Goal: Information Seeking & Learning: Learn about a topic

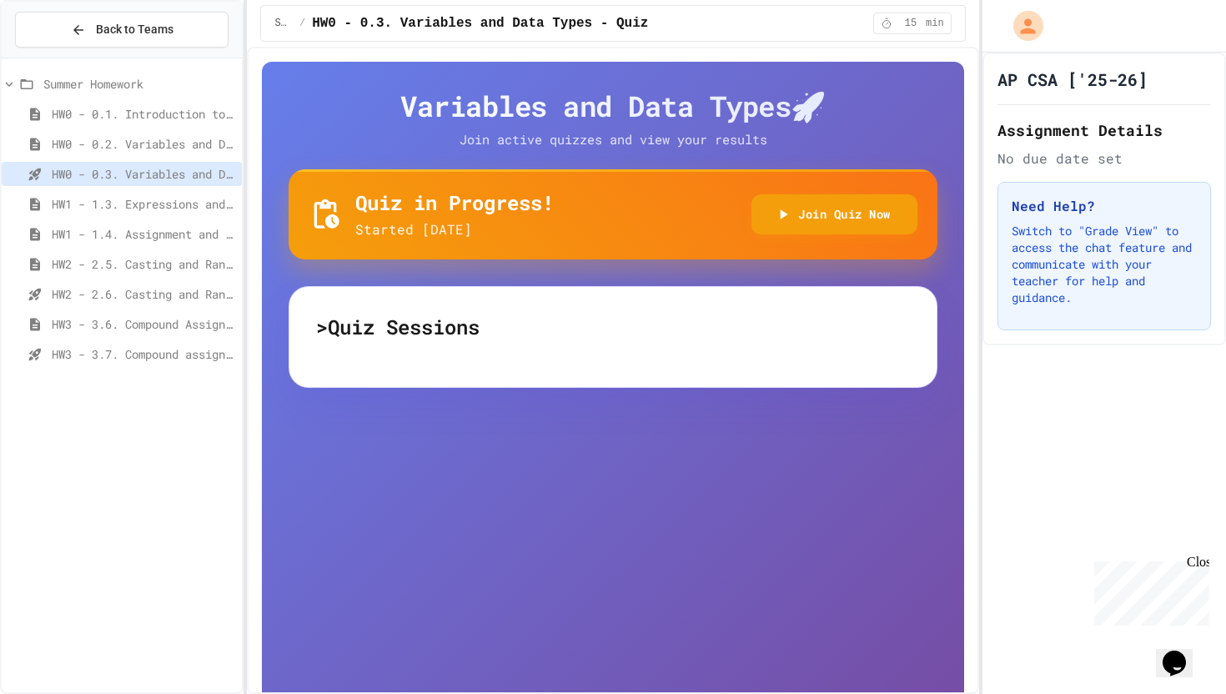
click at [136, 196] on span "HW1 - 1.3. Expressions and Output [New]" at bounding box center [144, 204] width 184 height 18
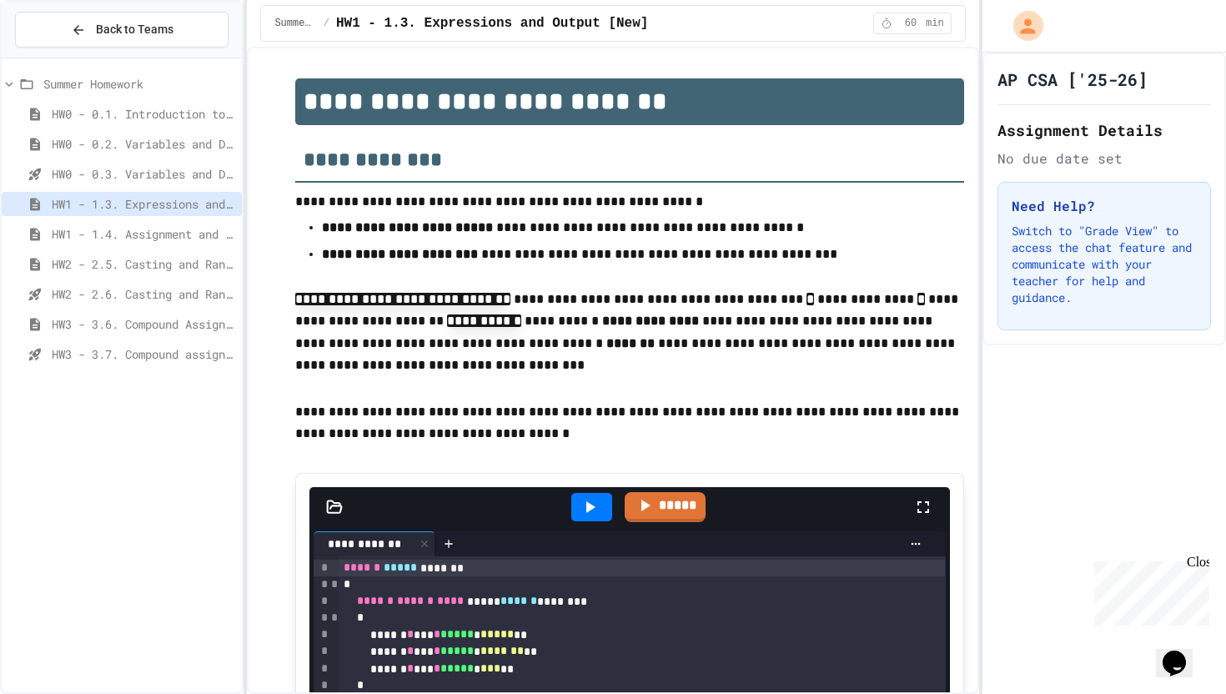
click at [138, 220] on div "HW1 - 1.3. Expressions and Output [New]" at bounding box center [122, 207] width 240 height 30
click at [137, 229] on span "HW1 - 1.4. Assignment and Input" at bounding box center [144, 234] width 184 height 18
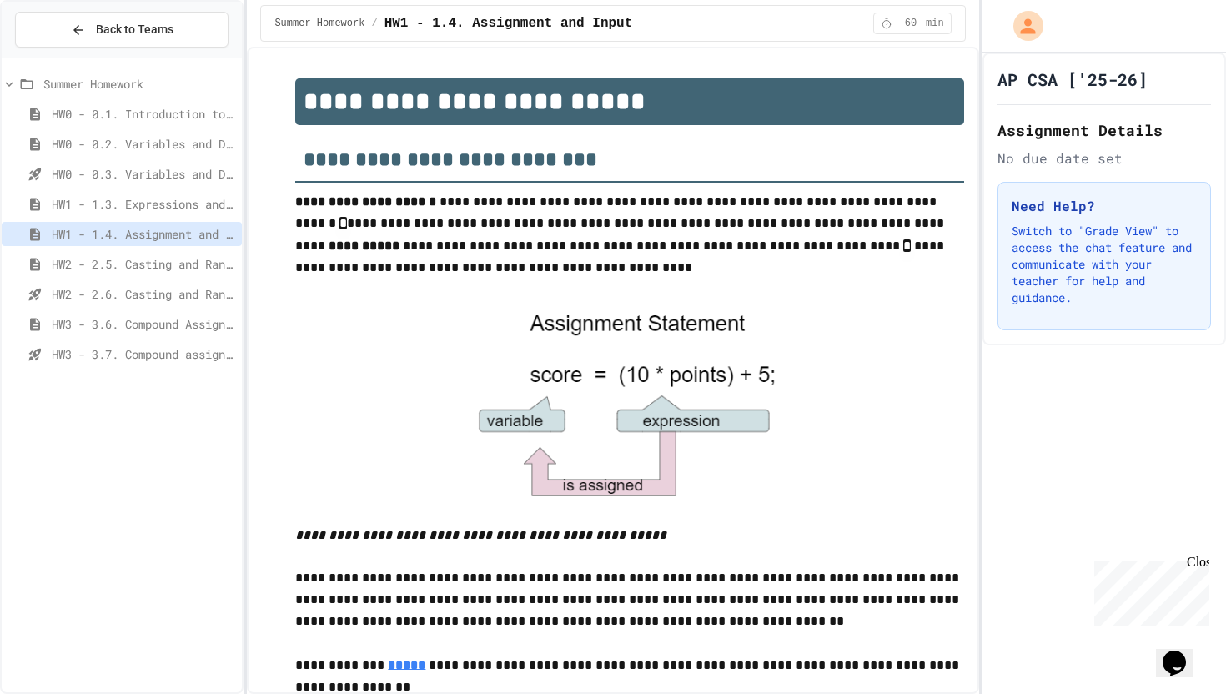
scroll to position [1009, 0]
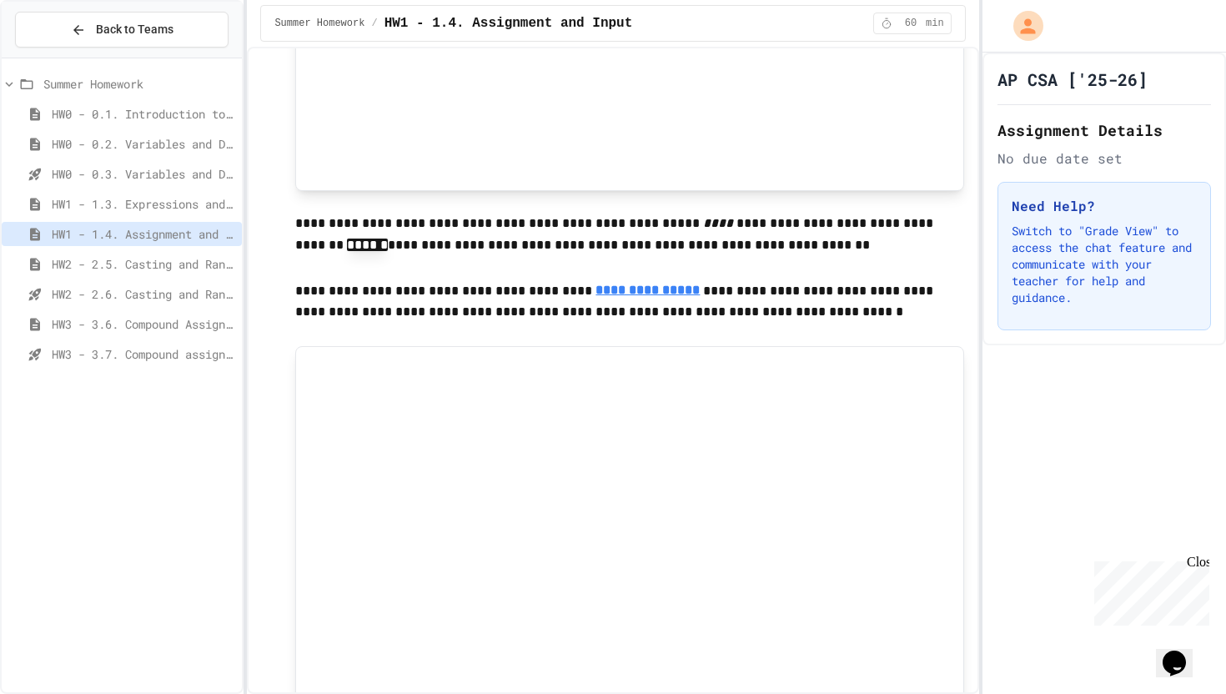
click at [129, 264] on span "HW2 - 2.5. Casting and Ranges of Values" at bounding box center [144, 264] width 184 height 18
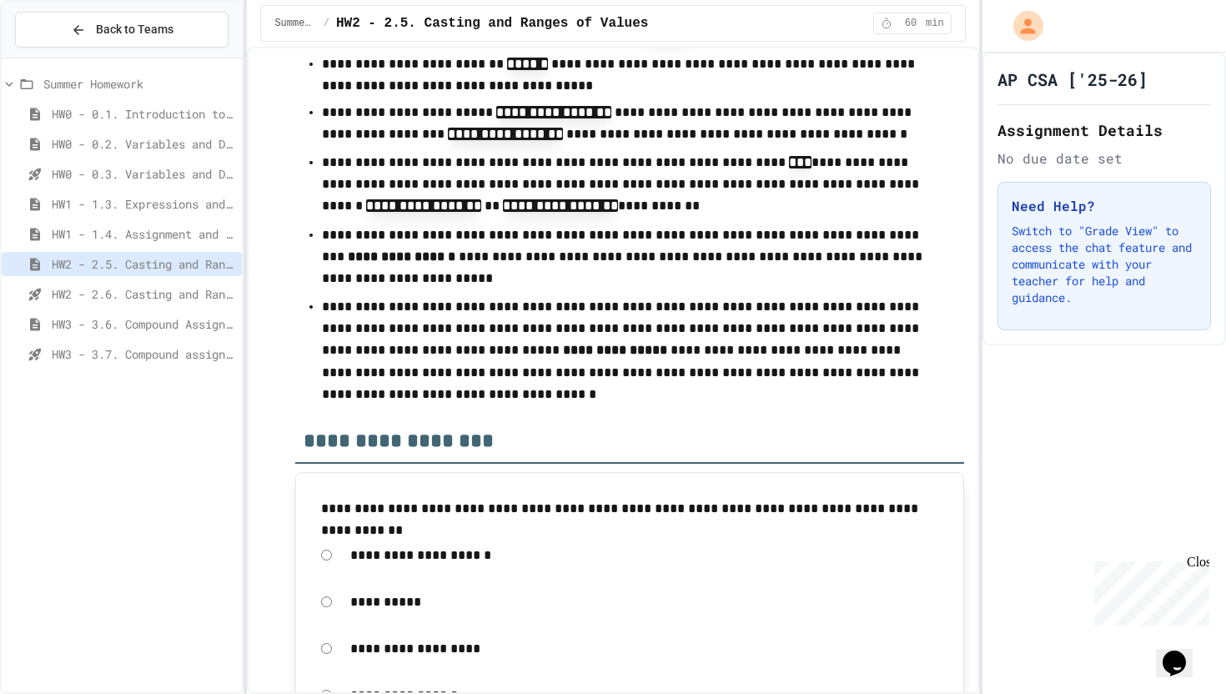
scroll to position [10224, 0]
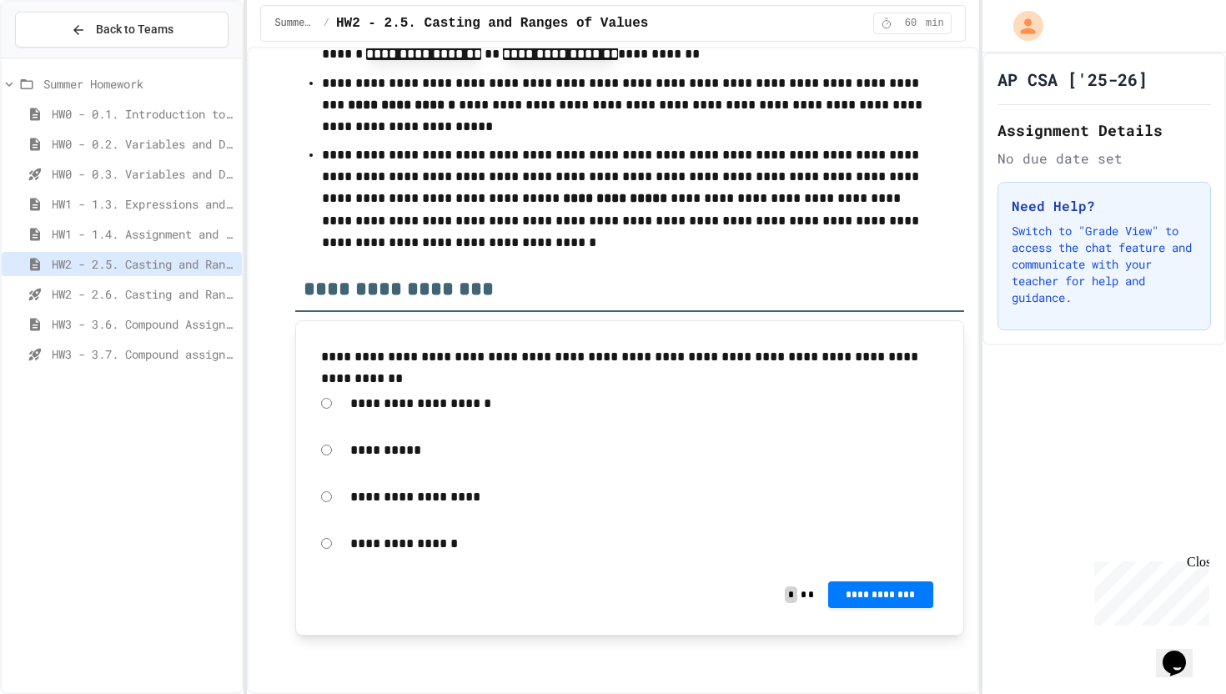
click at [92, 288] on span "HW2 - 2.6. Casting and Ranges of variables - Quiz" at bounding box center [144, 294] width 184 height 18
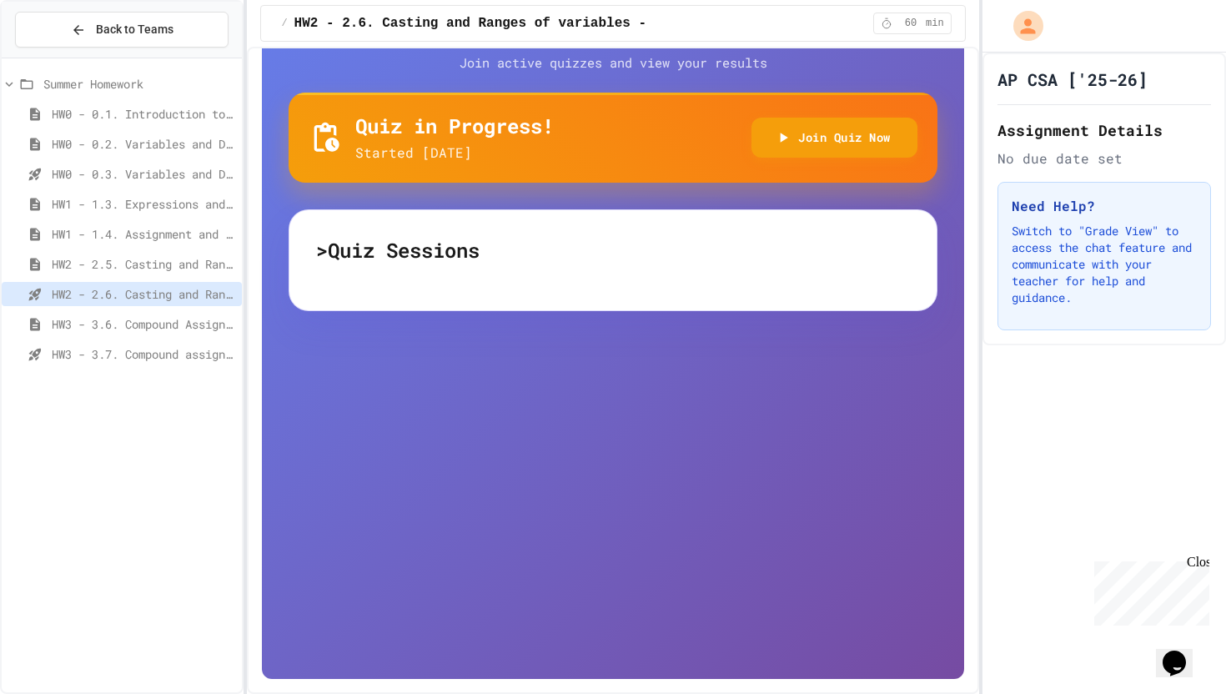
scroll to position [73, 0]
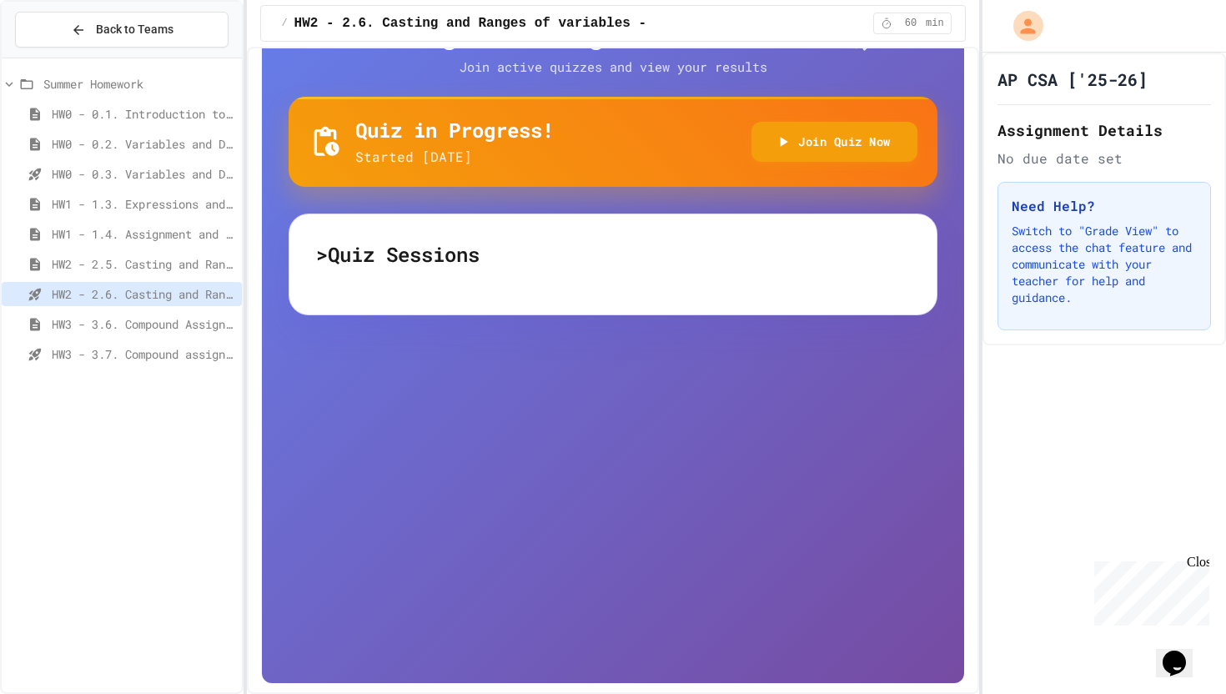
click at [162, 254] on div "HW2 - 2.5. Casting and Ranges of Values" at bounding box center [122, 264] width 240 height 24
